Goal: Task Accomplishment & Management: Use online tool/utility

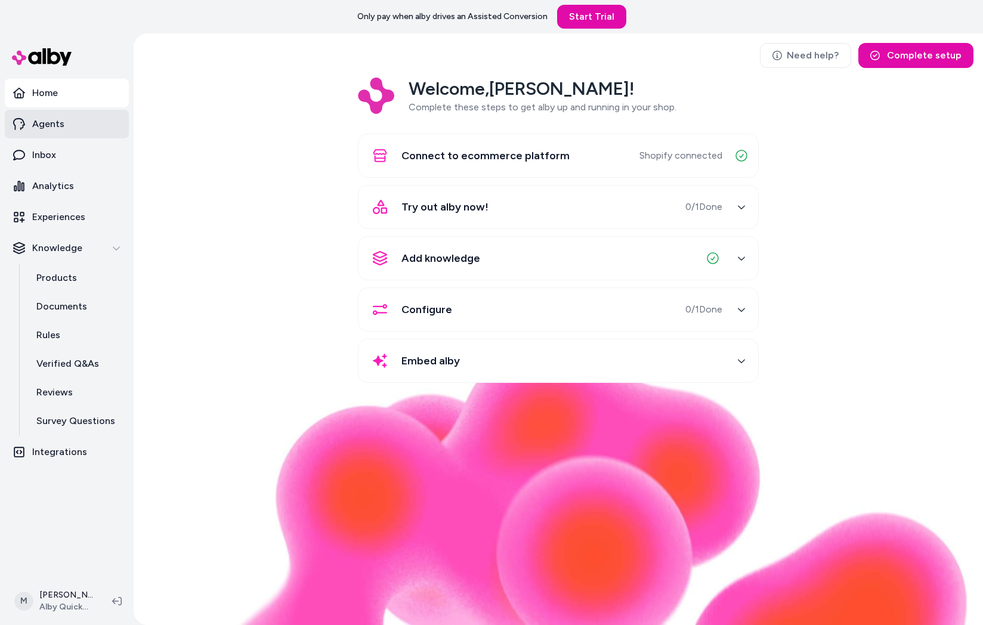
click at [78, 132] on link "Agents" at bounding box center [67, 124] width 124 height 29
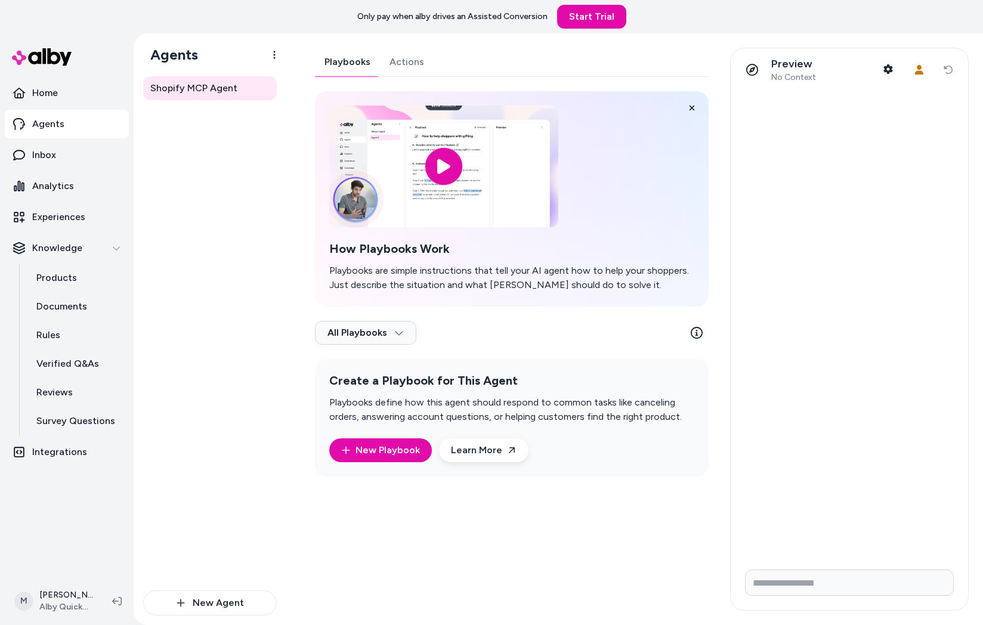
click at [414, 63] on link "Actions" at bounding box center [407, 62] width 54 height 29
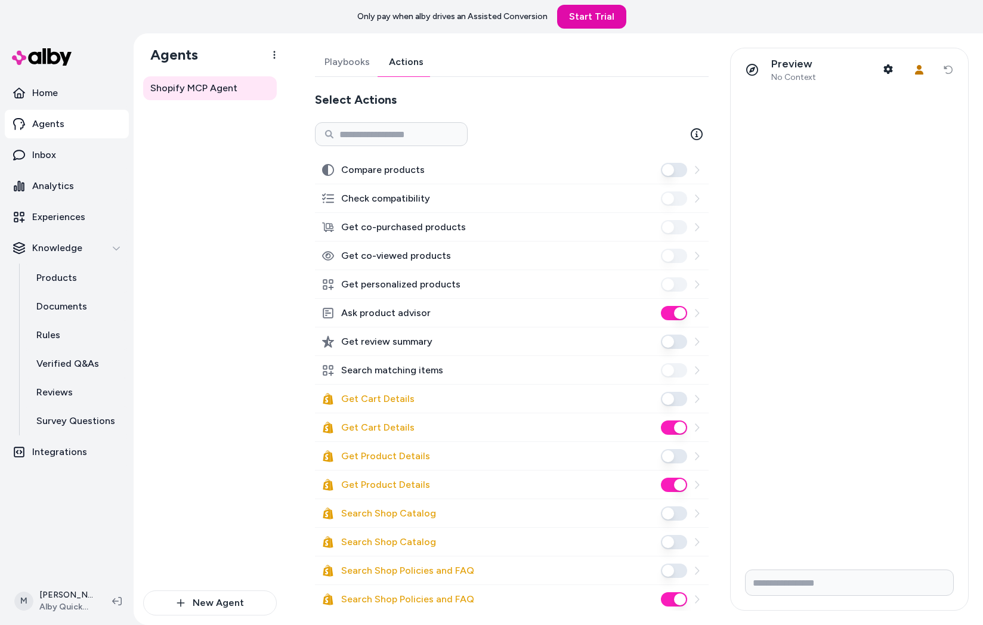
click at [692, 401] on icon at bounding box center [697, 399] width 10 height 10
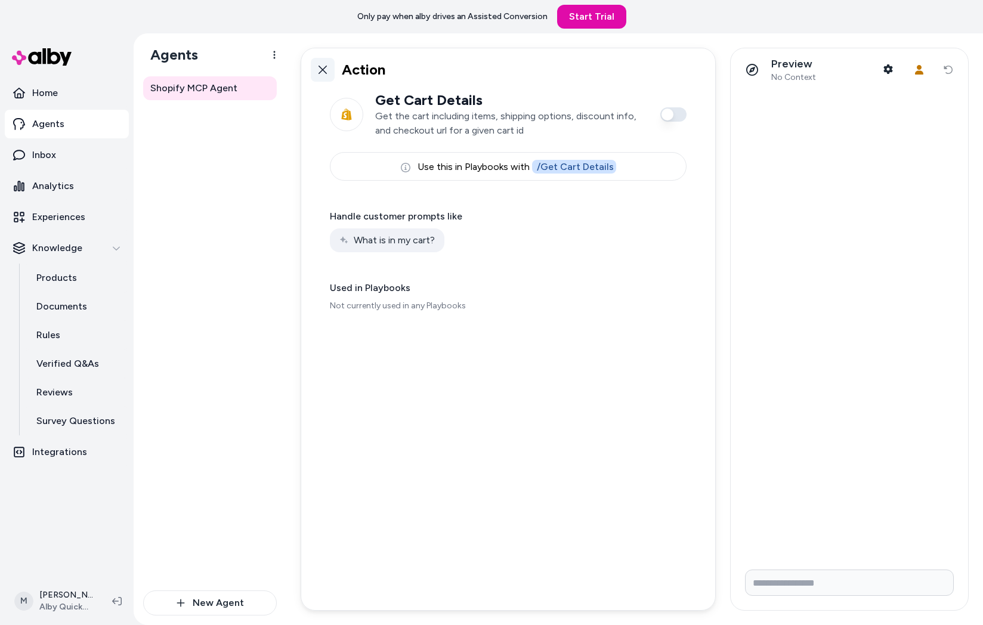
click at [321, 71] on icon at bounding box center [322, 70] width 8 height 8
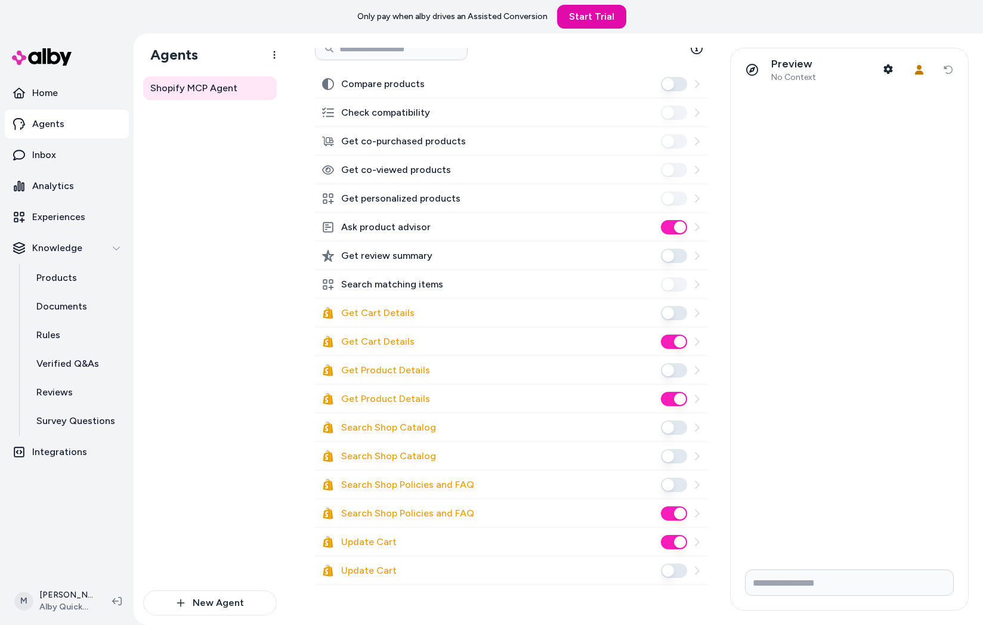
scroll to position [140, 0]
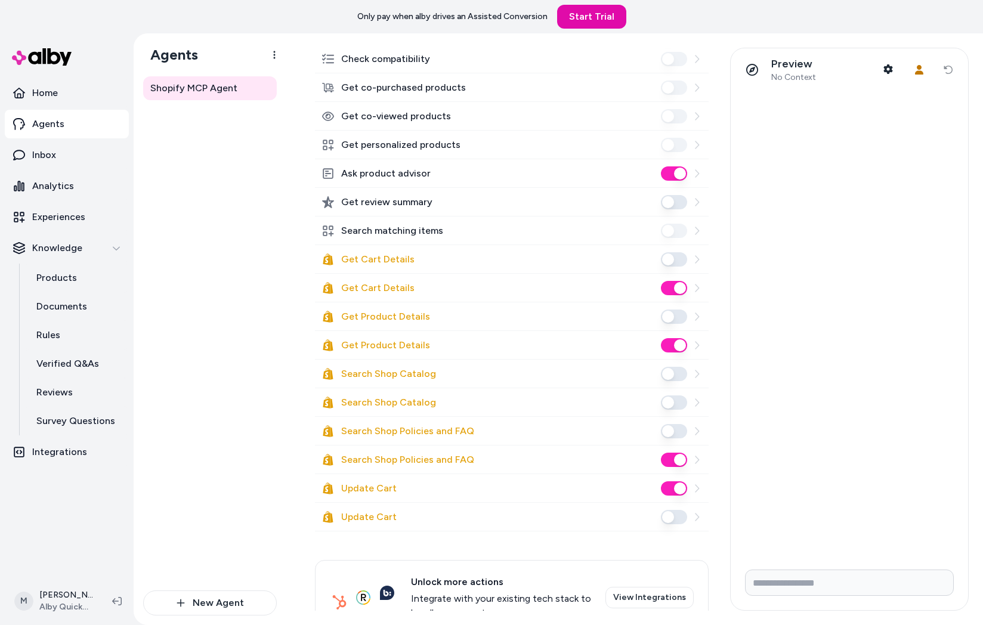
click at [692, 463] on icon at bounding box center [697, 460] width 10 height 10
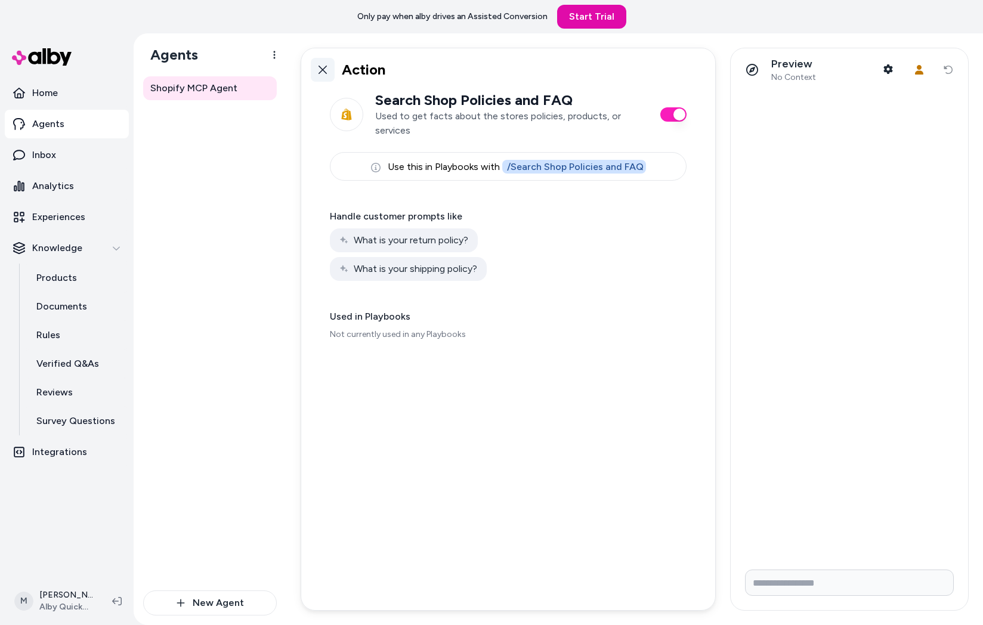
click at [321, 72] on icon at bounding box center [322, 70] width 8 height 8
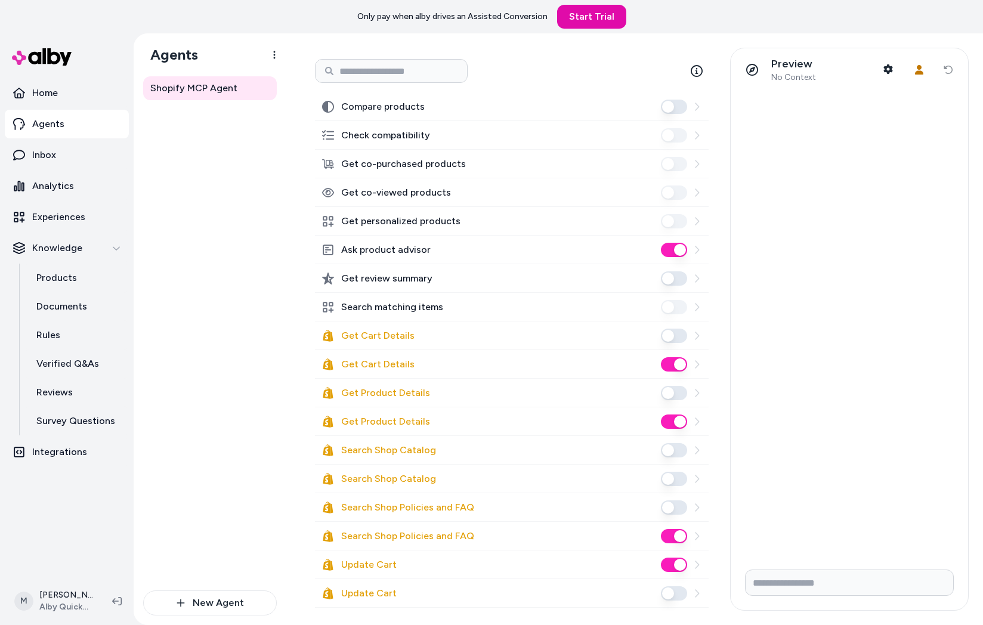
scroll to position [113, 0]
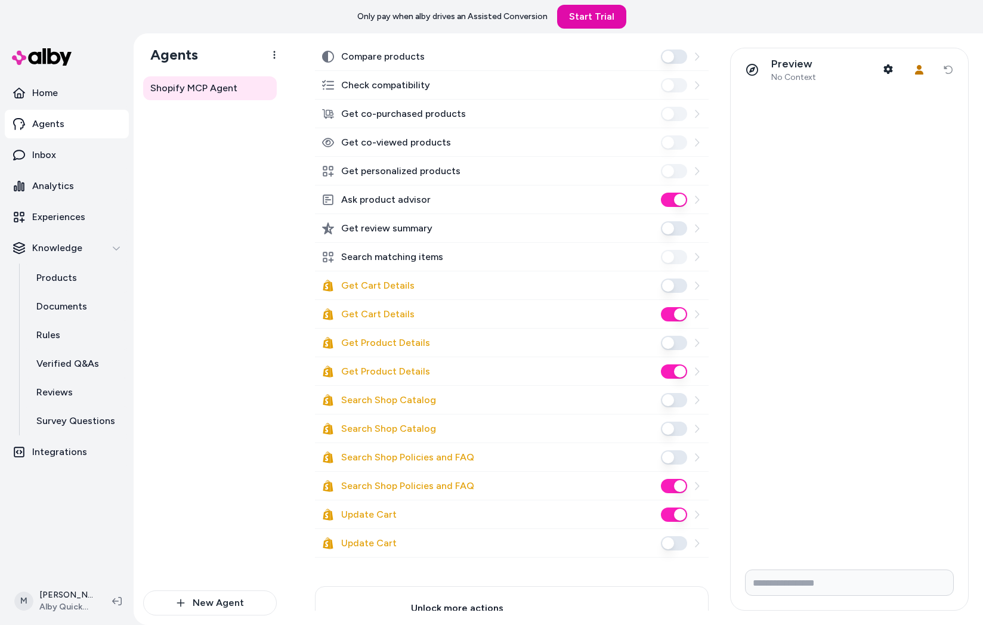
click at [692, 482] on icon at bounding box center [697, 486] width 10 height 10
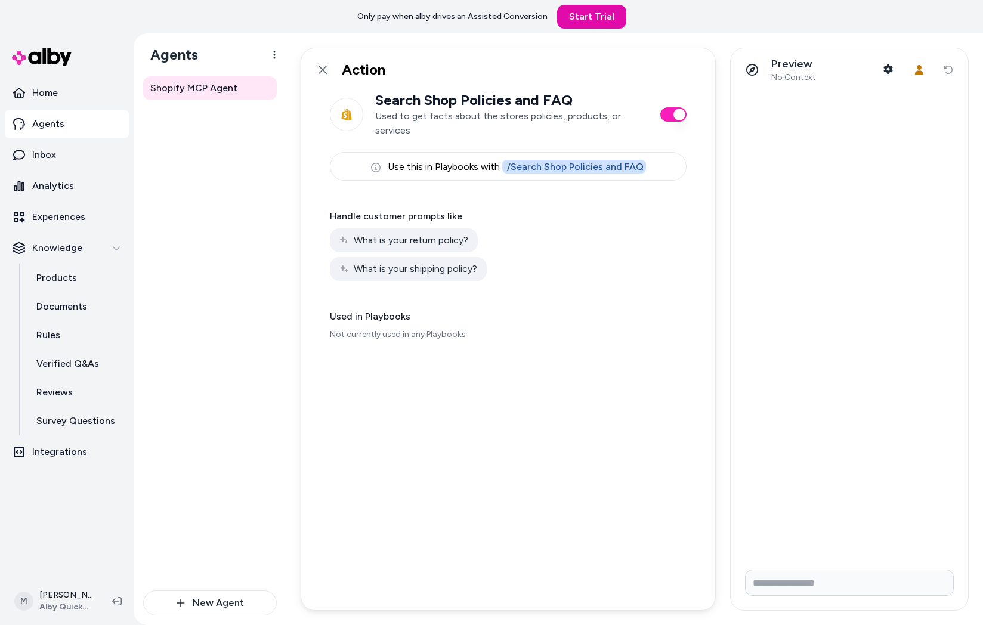
drag, startPoint x: 323, startPoint y: 70, endPoint x: 336, endPoint y: 86, distance: 20.3
click at [323, 70] on icon at bounding box center [322, 70] width 8 height 8
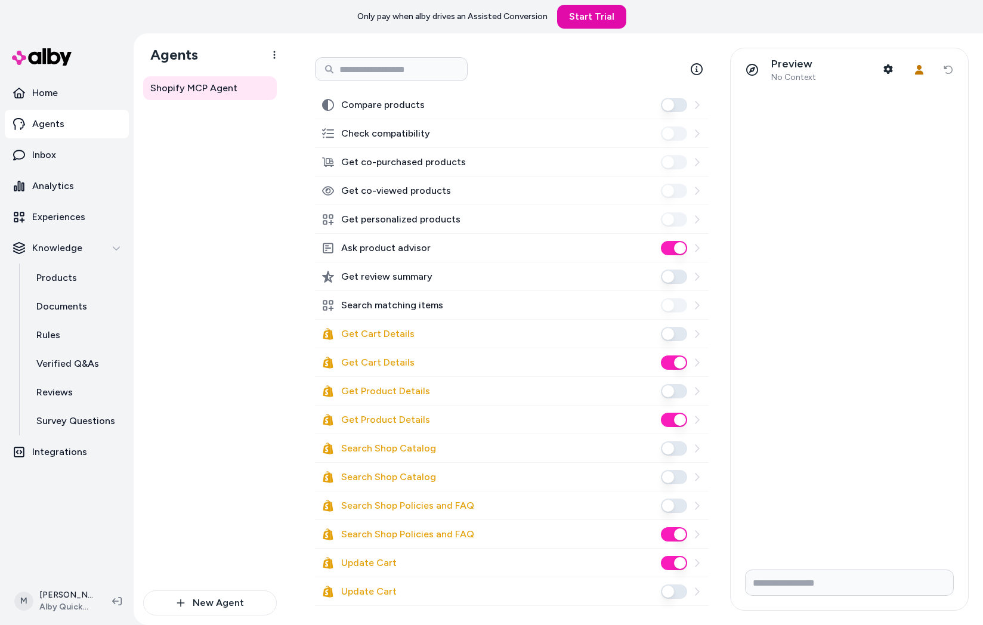
scroll to position [123, 0]
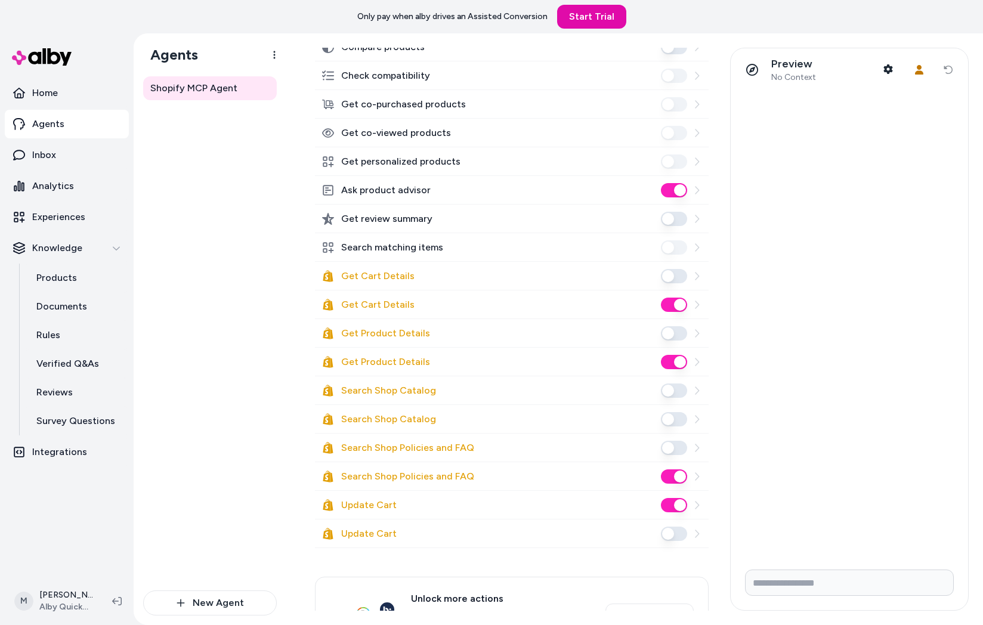
click at [695, 508] on div "Update Cart" at bounding box center [512, 505] width 394 height 29
click at [692, 506] on icon at bounding box center [697, 505] width 10 height 10
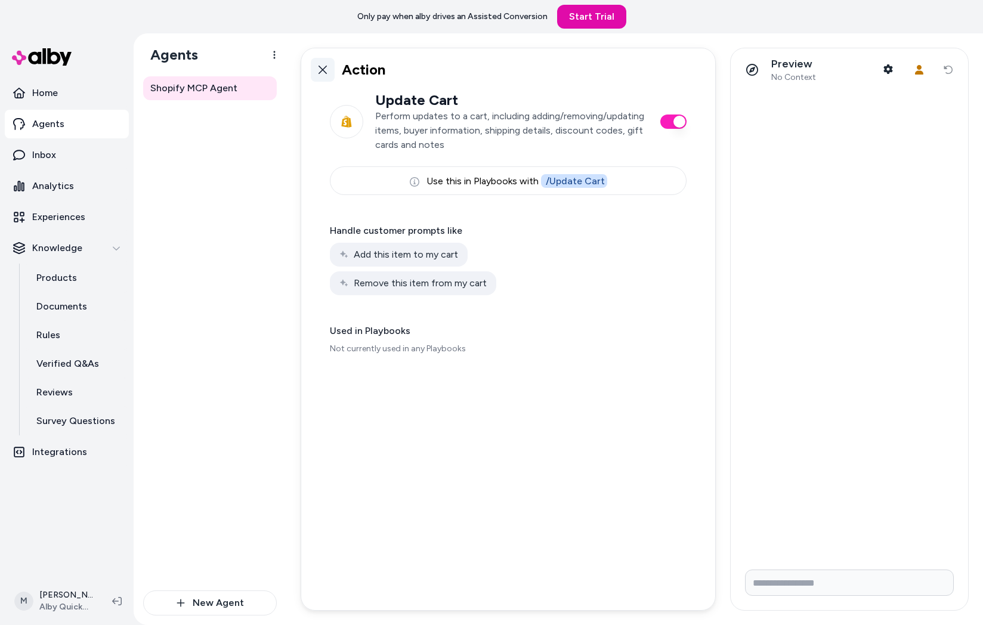
click at [318, 65] on icon at bounding box center [323, 70] width 10 height 10
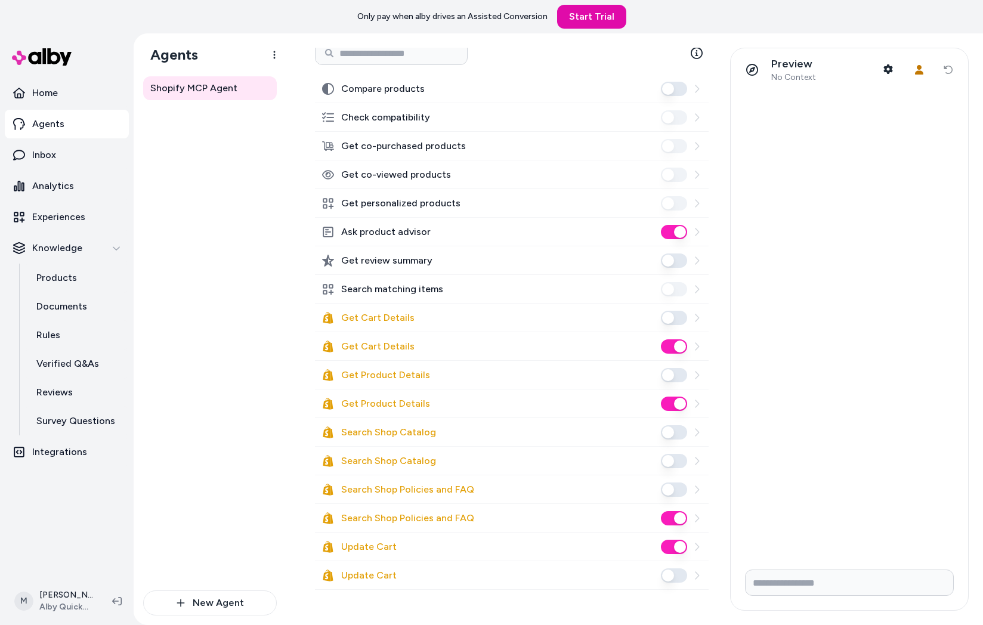
scroll to position [178, 0]
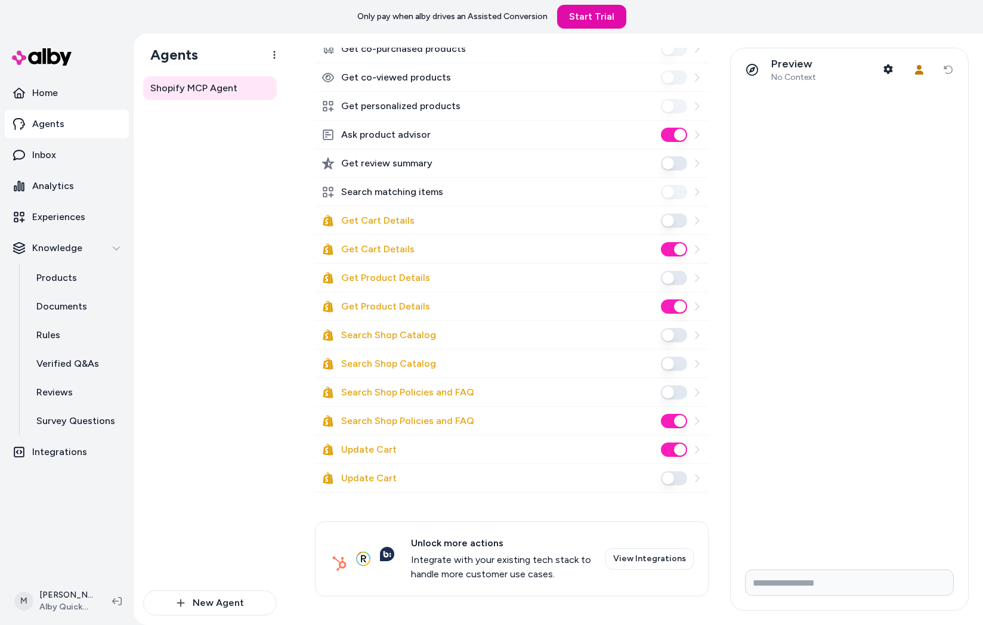
click at [695, 449] on icon at bounding box center [697, 449] width 4 height 8
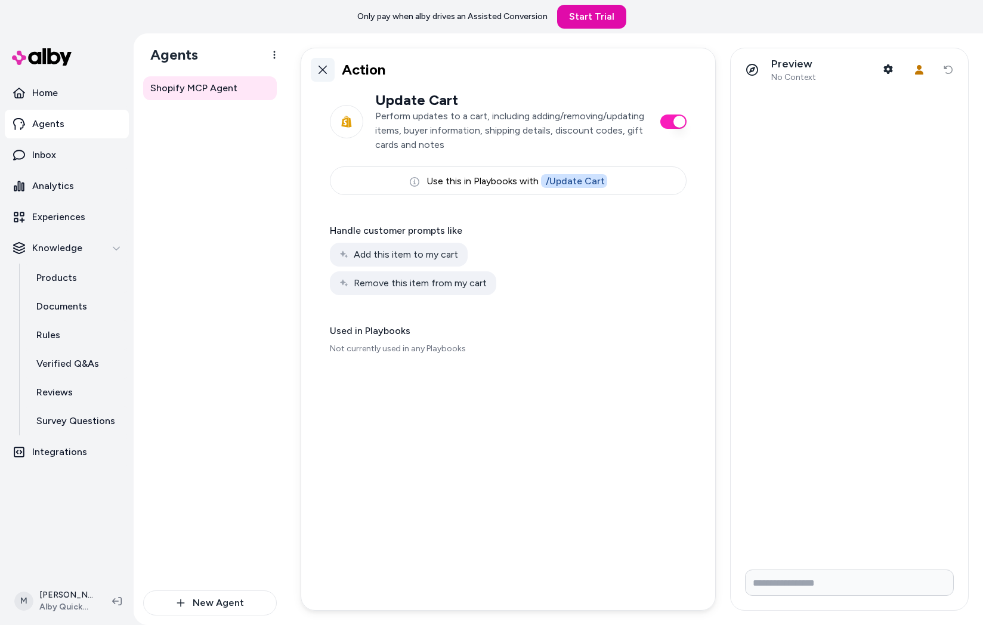
click at [321, 68] on icon at bounding box center [323, 70] width 10 height 10
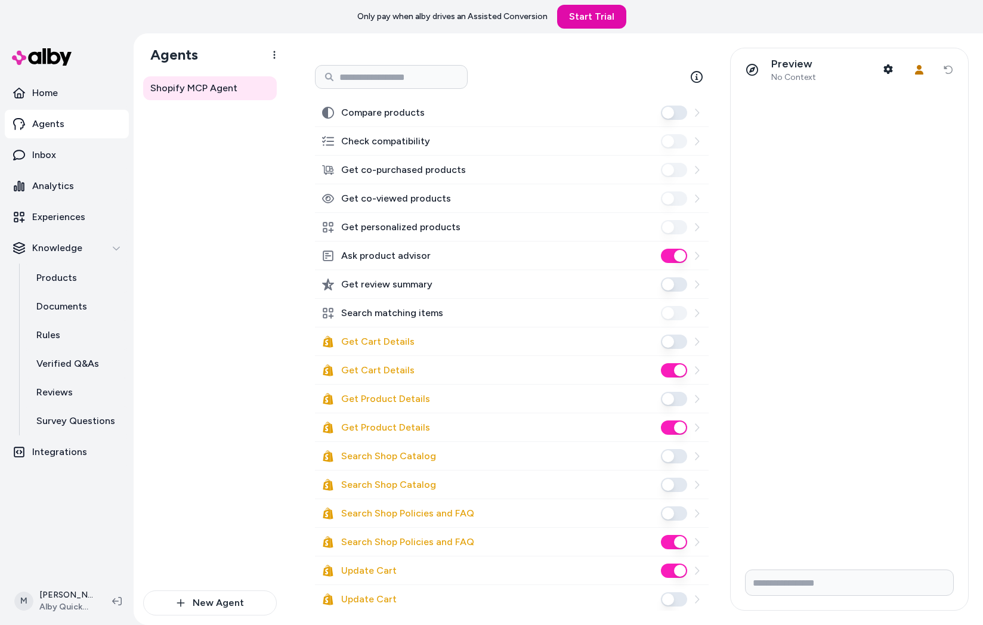
scroll to position [138, 0]
